Goal: Transaction & Acquisition: Purchase product/service

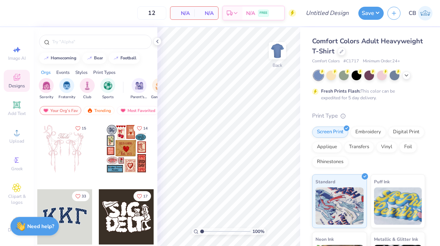
click at [408, 73] on icon at bounding box center [406, 75] width 6 height 6
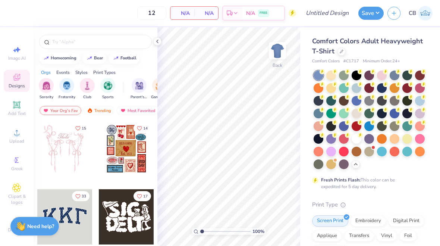
click at [355, 140] on div at bounding box center [356, 139] width 10 height 10
click at [16, 135] on icon at bounding box center [16, 132] width 5 height 5
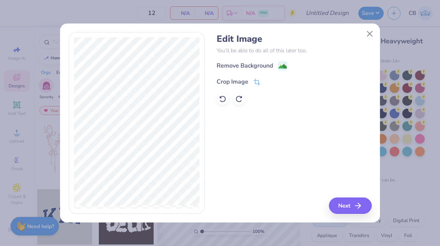
click at [280, 67] on image at bounding box center [282, 66] width 8 height 8
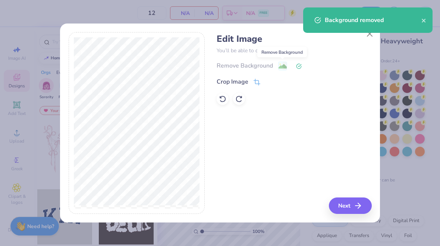
click at [358, 199] on button "Next" at bounding box center [350, 205] width 43 height 16
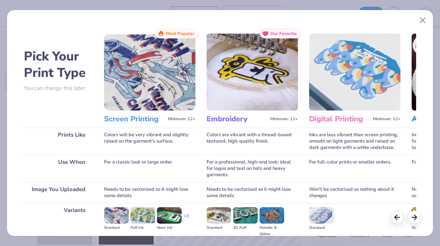
click at [143, 77] on img at bounding box center [149, 72] width 91 height 77
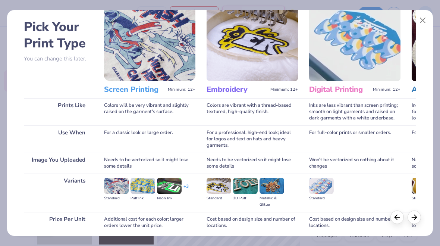
scroll to position [29, 0]
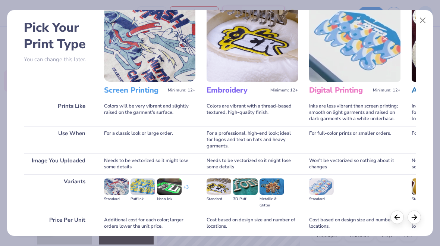
click at [138, 43] on img at bounding box center [149, 43] width 91 height 77
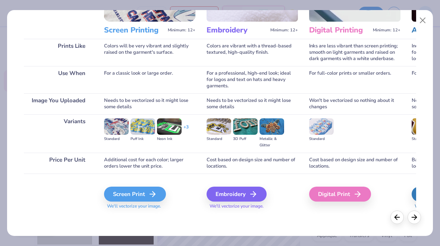
scroll to position [0, 0]
click at [137, 193] on div "Screen Print" at bounding box center [135, 193] width 62 height 15
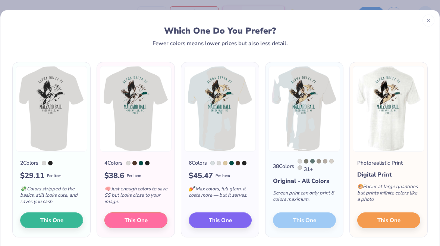
click at [228, 213] on button "This One" at bounding box center [220, 220] width 63 height 16
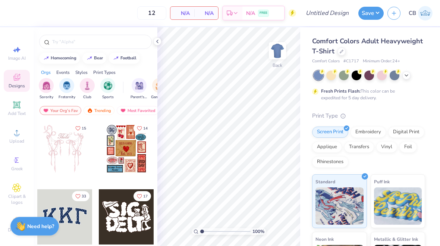
click at [29, 220] on div "Need help? Chat with us." at bounding box center [34, 225] width 48 height 19
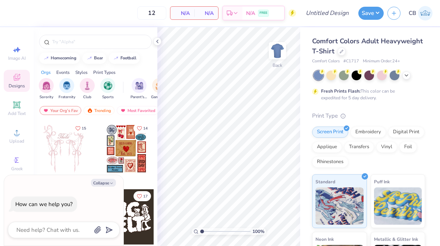
click at [41, 98] on span "Sorority" at bounding box center [46, 97] width 14 height 6
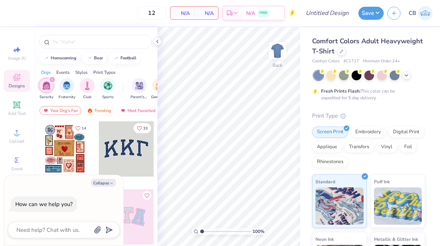
click at [159, 45] on div at bounding box center [157, 41] width 8 height 8
type textarea "x"
